Goal: Task Accomplishment & Management: Use online tool/utility

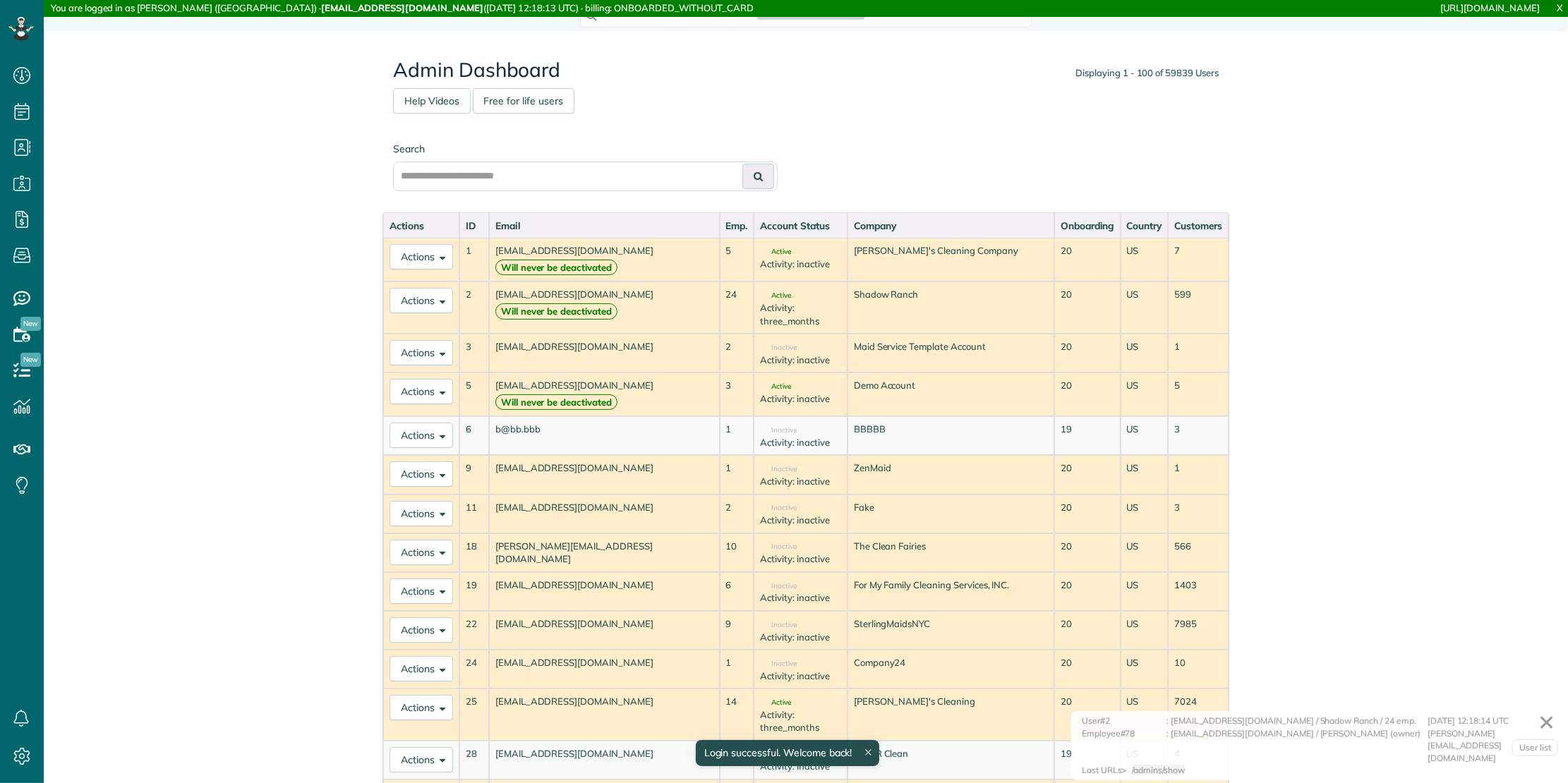
scroll to position [6, 6]
click at [598, 174] on input "text" at bounding box center [585, 176] width 385 height 29
type input "*********"
click at [743, 163] on button at bounding box center [758, 176] width 32 height 25
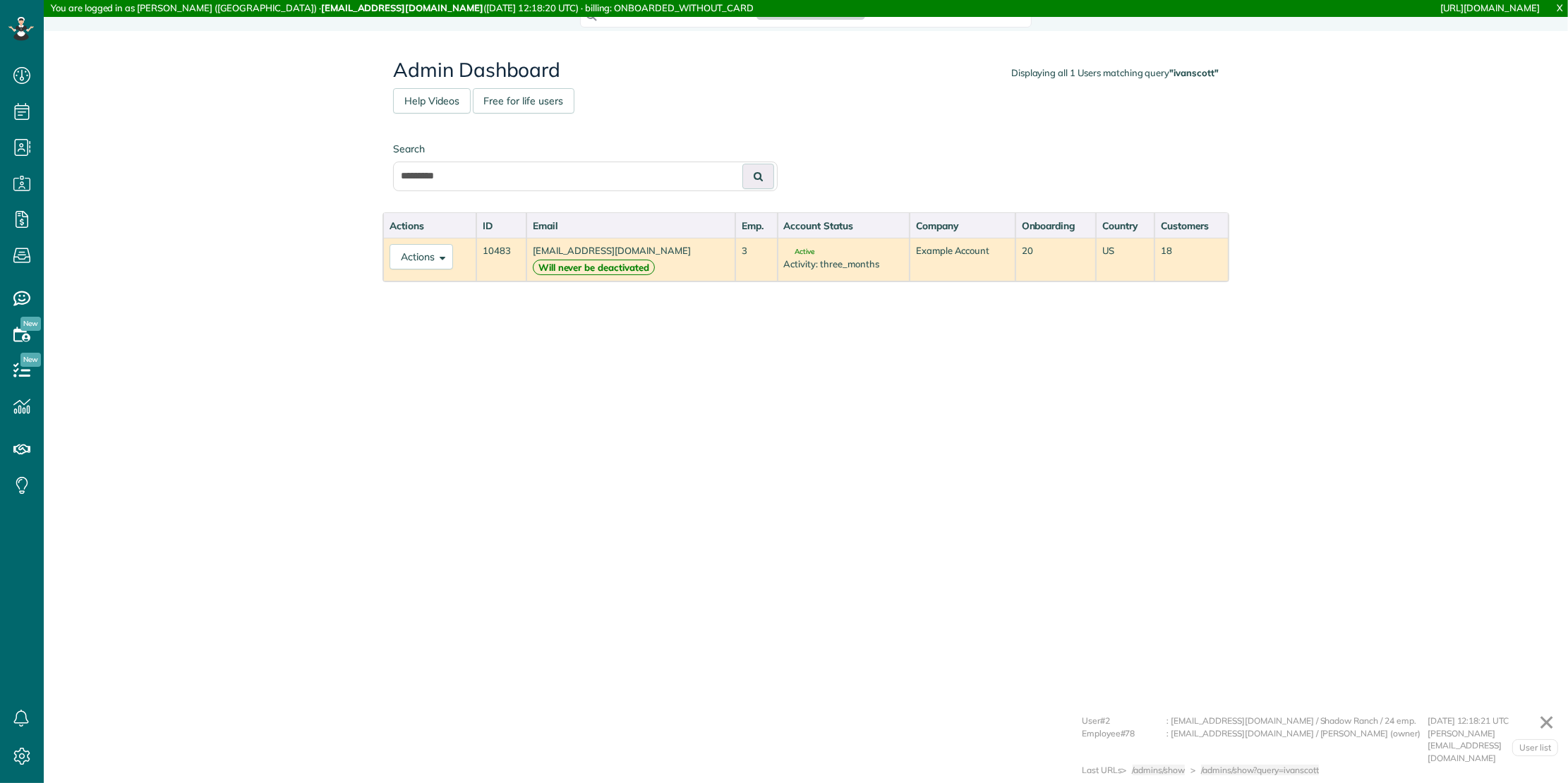
scroll to position [6, 6]
click at [442, 265] on button "Actions" at bounding box center [421, 256] width 63 height 25
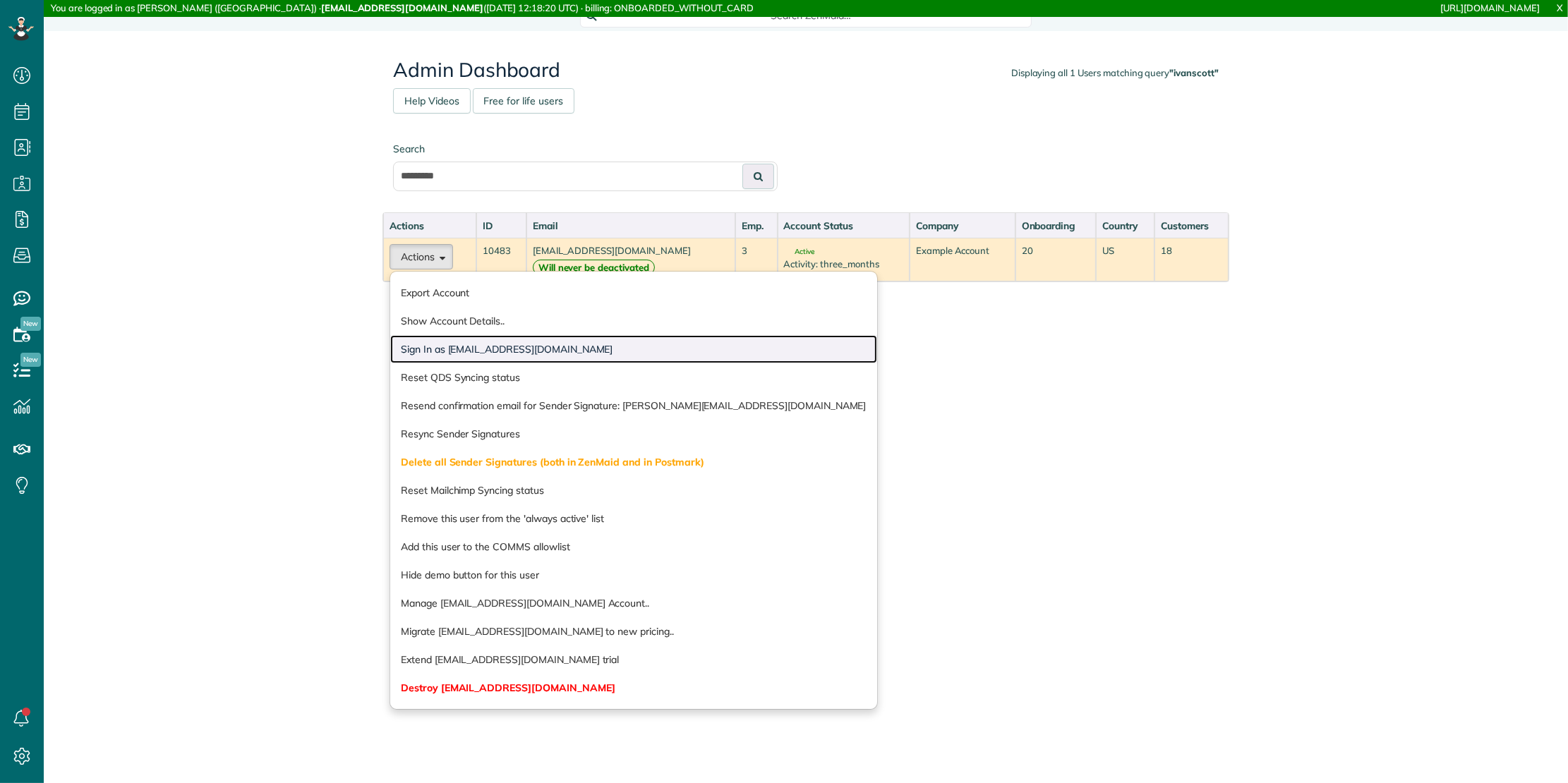
click at [436, 338] on link "Sign In as ivanscott@taskawayva.com" at bounding box center [634, 349] width 487 height 28
